Goal: Check status: Check status

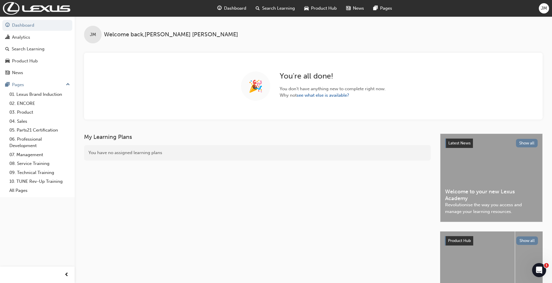
click at [283, 6] on span "Search Learning" at bounding box center [278, 8] width 33 height 7
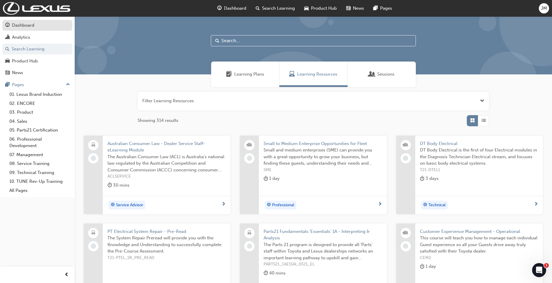
click at [32, 25] on div "Dashboard" at bounding box center [23, 25] width 22 height 7
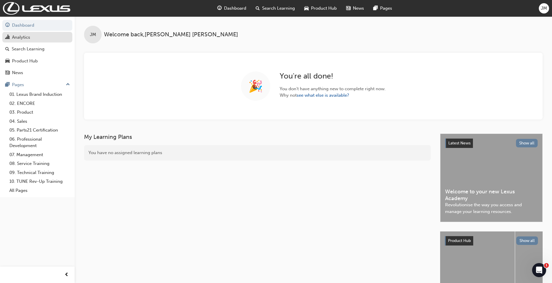
click at [25, 35] on div "Analytics" at bounding box center [21, 37] width 18 height 7
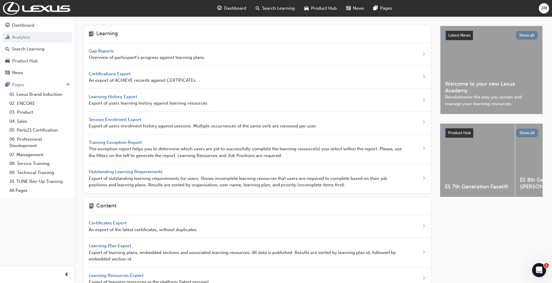
click at [108, 50] on span "Gap Reports" at bounding box center [102, 50] width 26 height 5
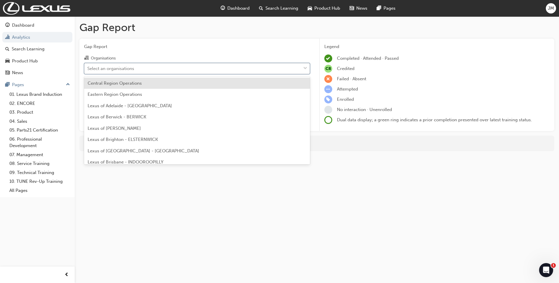
click at [140, 68] on div "Select an organisations" at bounding box center [192, 68] width 217 height 10
click at [88, 68] on input "Organisations option Central Region Operations focused, 1 of 38. 38 results ava…" at bounding box center [87, 68] width 1 height 5
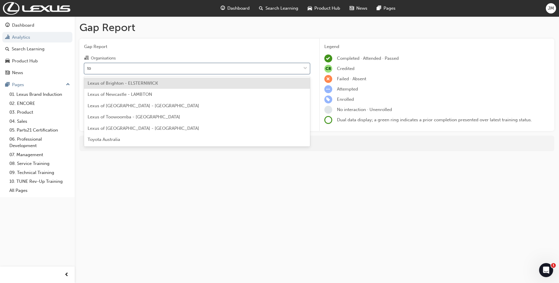
type input "too"
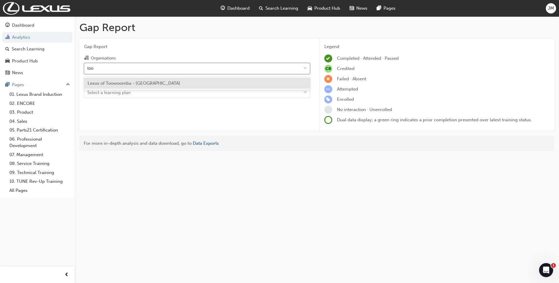
click at [142, 84] on span "Lexus of Toowoomba - [GEOGRAPHIC_DATA]" at bounding box center [134, 83] width 93 height 5
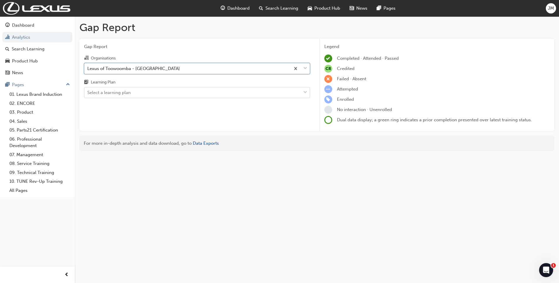
click at [144, 94] on div "Select a learning plan" at bounding box center [192, 93] width 217 height 10
click at [88, 94] on input "Learning Plan Select a learning plan" at bounding box center [87, 92] width 1 height 5
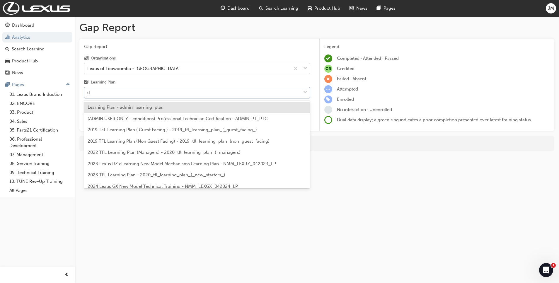
type input "dt"
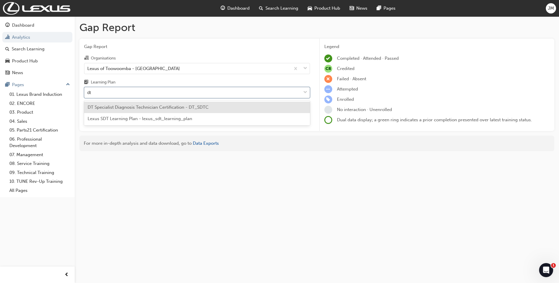
click at [140, 106] on span "DT Specialist Diagnosis Technician Certification - DT_SDTC" at bounding box center [148, 107] width 121 height 5
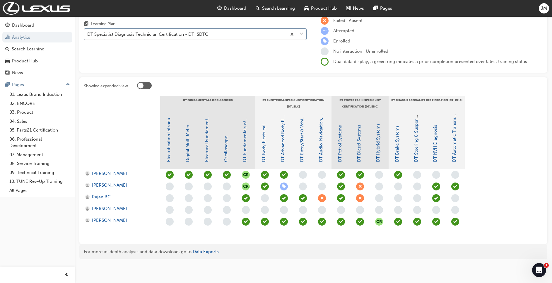
scroll to position [59, 0]
click at [113, 185] on span "[PERSON_NAME]" at bounding box center [109, 185] width 35 height 7
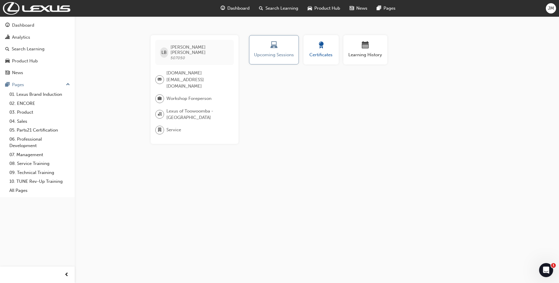
click at [316, 55] on span "Certificates" at bounding box center [321, 55] width 26 height 7
